Goal: Information Seeking & Learning: Learn about a topic

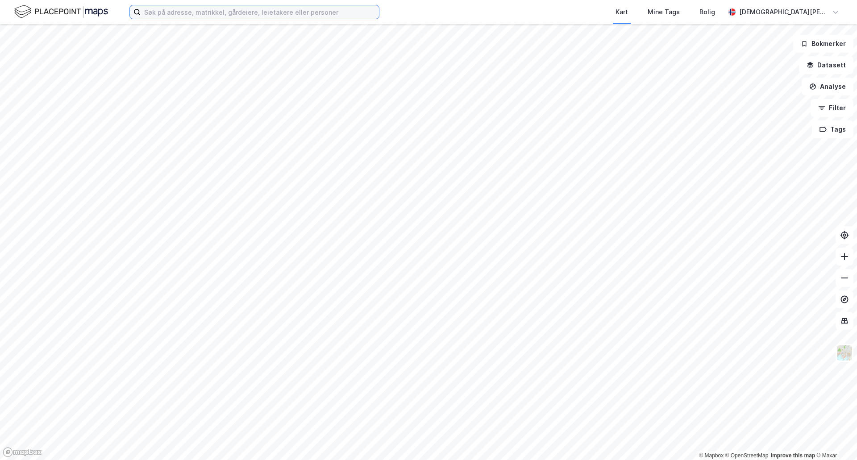
click at [253, 13] on input at bounding box center [260, 11] width 238 height 13
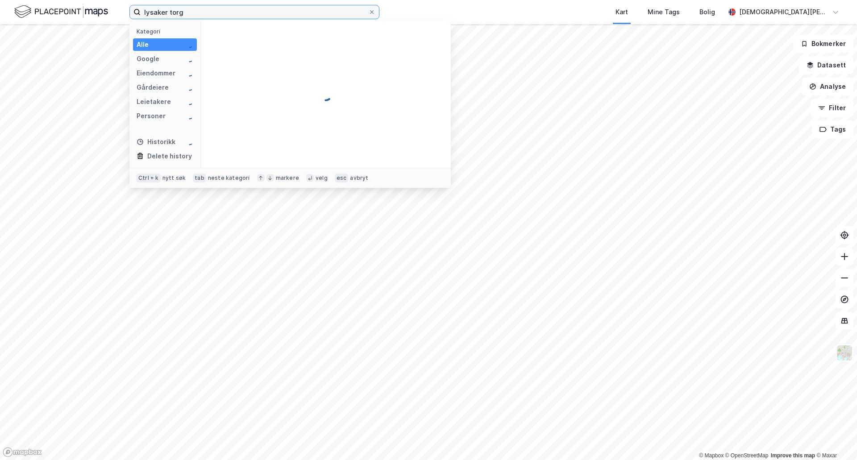
type input "lysaker torg"
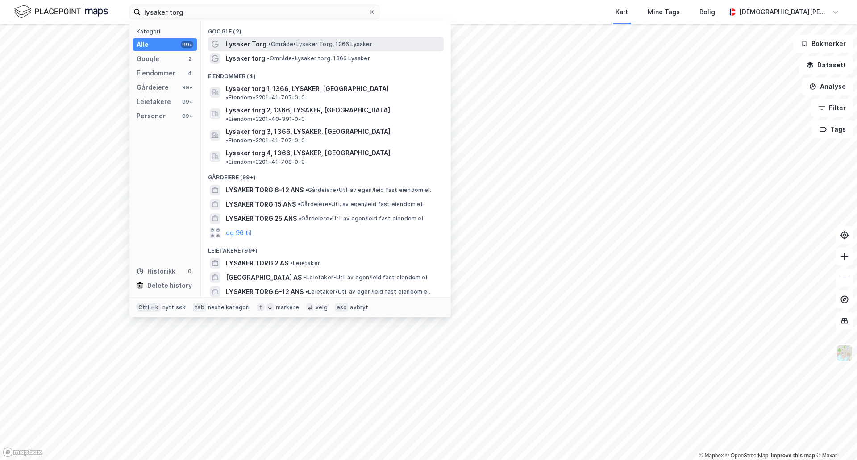
click at [249, 44] on span "Lysaker Torg" at bounding box center [246, 44] width 41 height 11
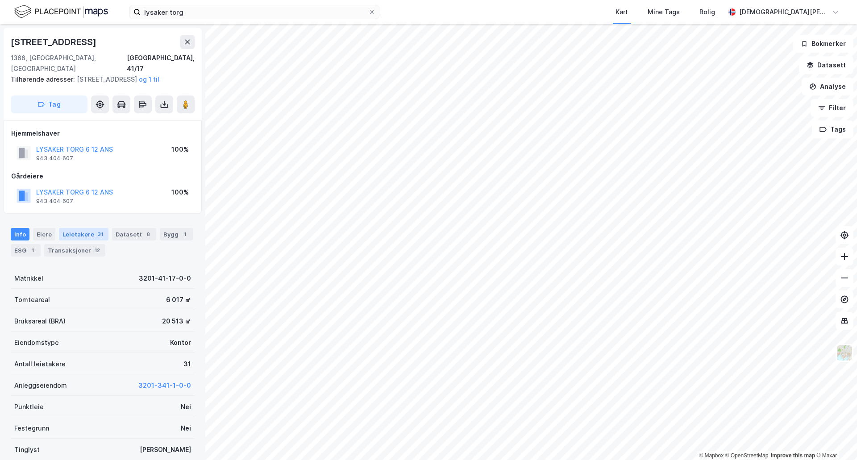
click at [77, 235] on div "Leietakere 31" at bounding box center [84, 234] width 50 height 12
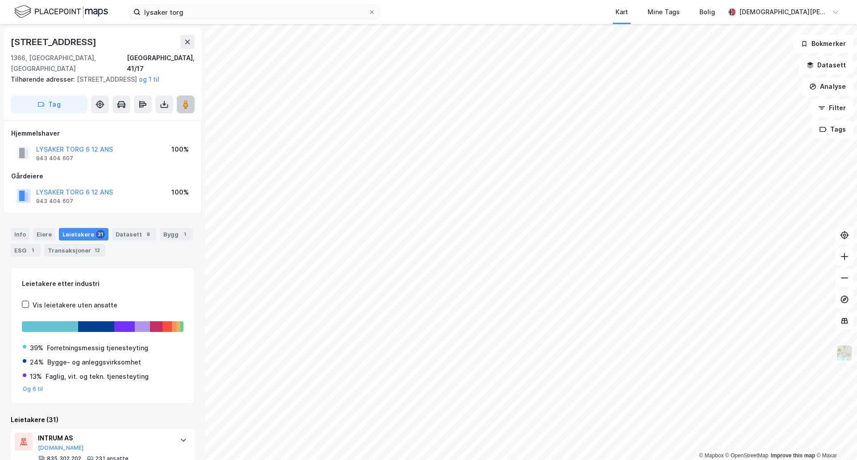
click at [186, 107] on image at bounding box center [185, 104] width 5 height 9
click at [0, 0] on button "LYSAKER TORG 6 12 ANS" at bounding box center [0, 0] width 0 height 0
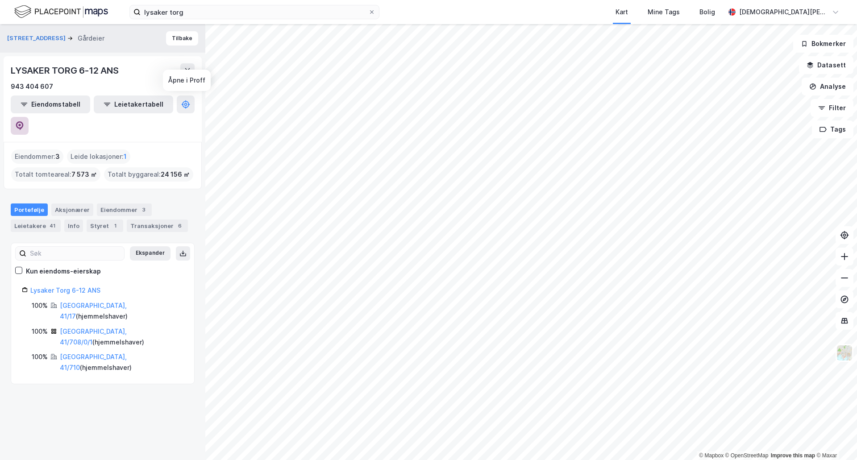
click at [24, 121] on icon at bounding box center [19, 125] width 9 height 9
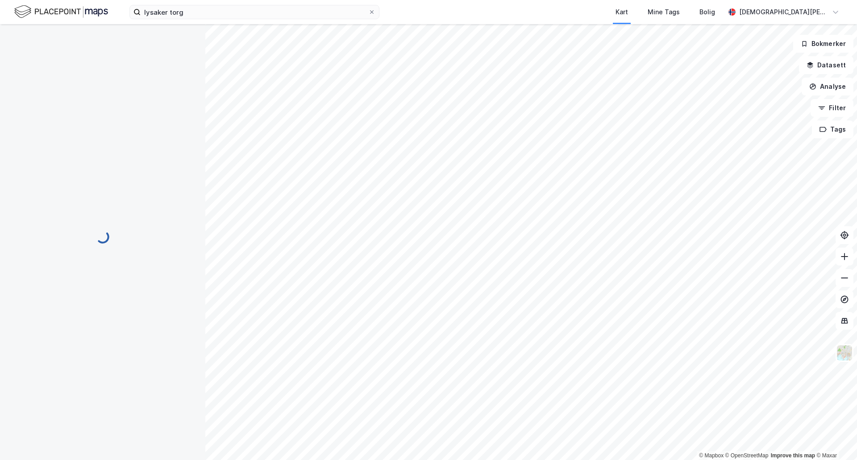
scroll to position [0, 0]
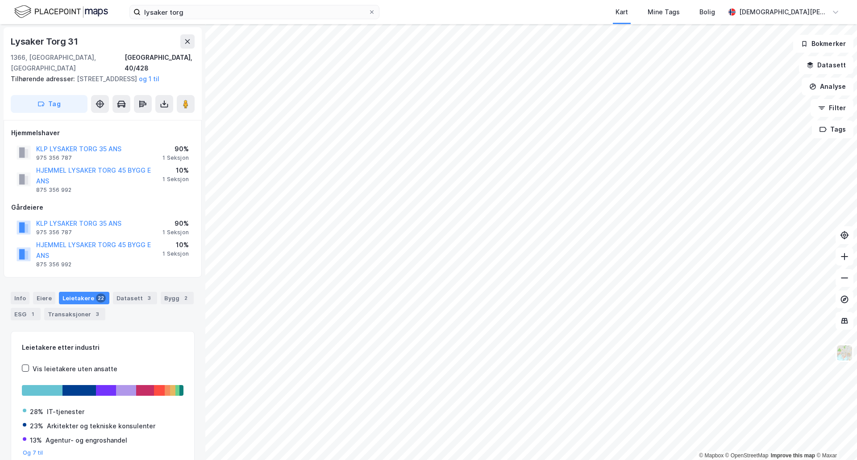
scroll to position [0, 0]
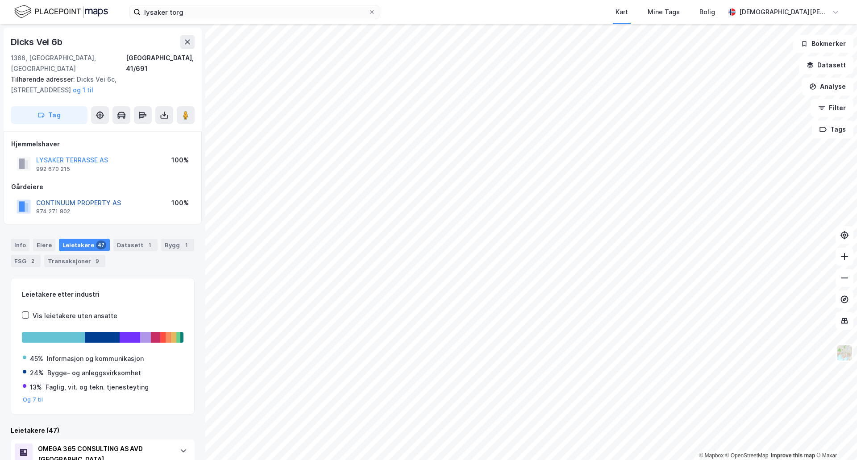
click at [0, 0] on button "CONTINUUM PROPERTY AS" at bounding box center [0, 0] width 0 height 0
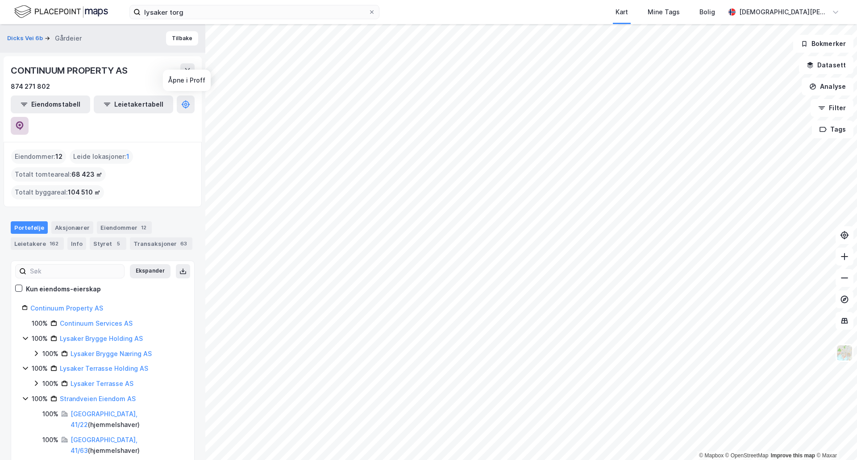
click at [24, 121] on icon at bounding box center [19, 125] width 9 height 9
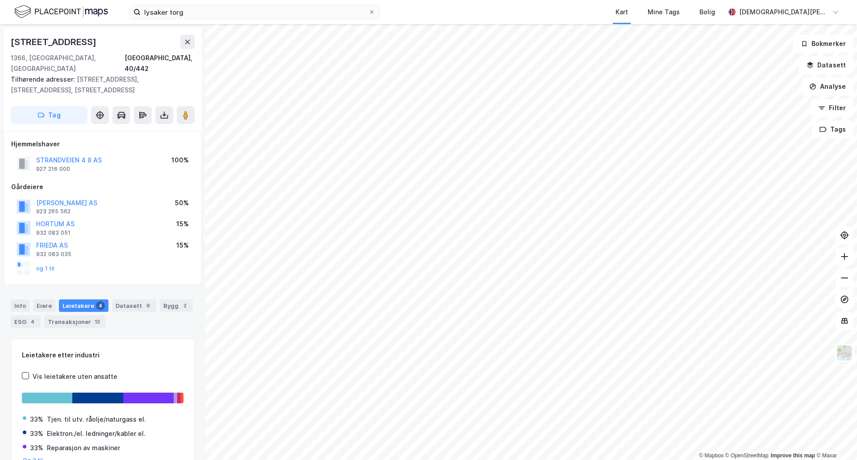
scroll to position [0, 0]
